Goal: Find contact information: Find contact information

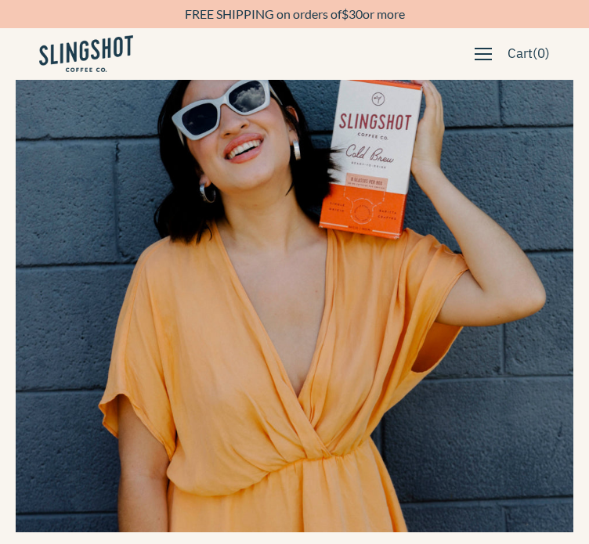
scroll to position [275, 0]
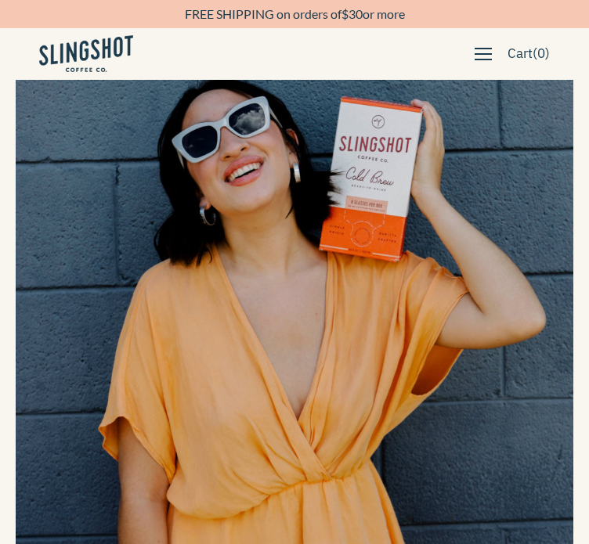
drag, startPoint x: 593, startPoint y: 34, endPoint x: 603, endPoint y: 62, distance: 29.7
click at [0, 0] on link at bounding box center [0, 0] width 0 height 0
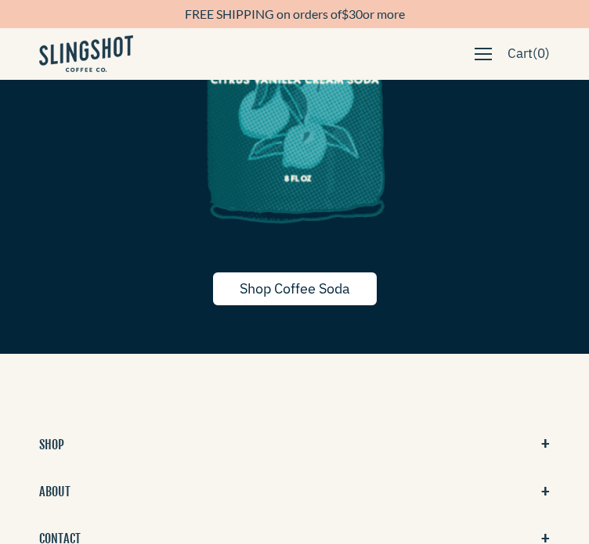
scroll to position [5593, 0]
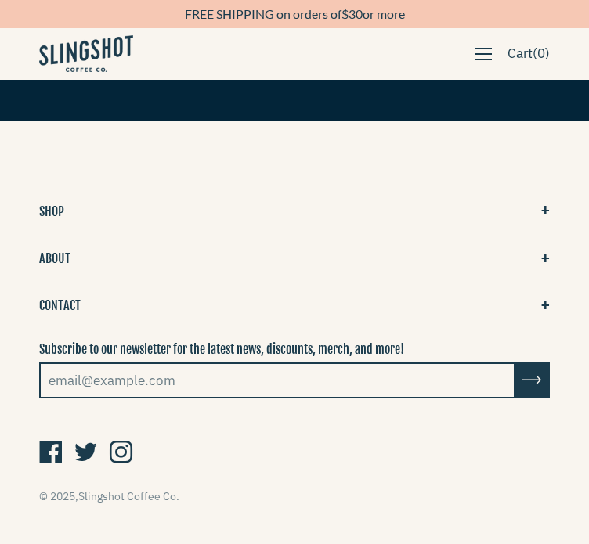
drag, startPoint x: 56, startPoint y: 421, endPoint x: 299, endPoint y: 410, distance: 242.9
click at [299, 423] on div "© 2025, Slingshot Coffee Co." at bounding box center [294, 463] width 589 height 81
drag, startPoint x: 129, startPoint y: 424, endPoint x: 120, endPoint y: 421, distance: 9.9
click at [142, 353] on link "General Inquiries" at bounding box center [90, 361] width 103 height 17
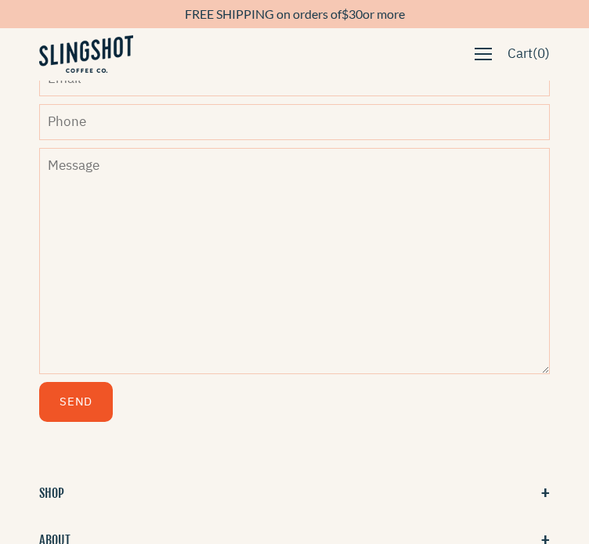
scroll to position [360, 0]
